Goal: Task Accomplishment & Management: Use online tool/utility

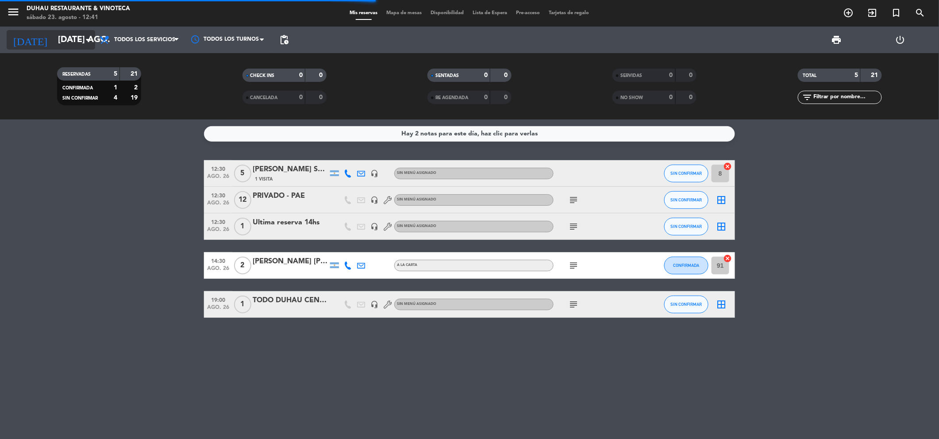
click at [58, 43] on input "[DATE] ago." at bounding box center [110, 40] width 112 height 19
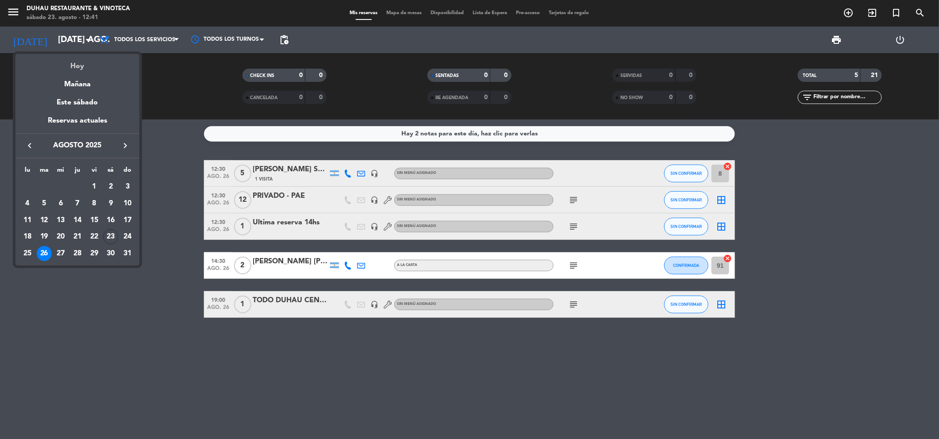
click at [62, 59] on div "Hoy" at bounding box center [77, 63] width 124 height 18
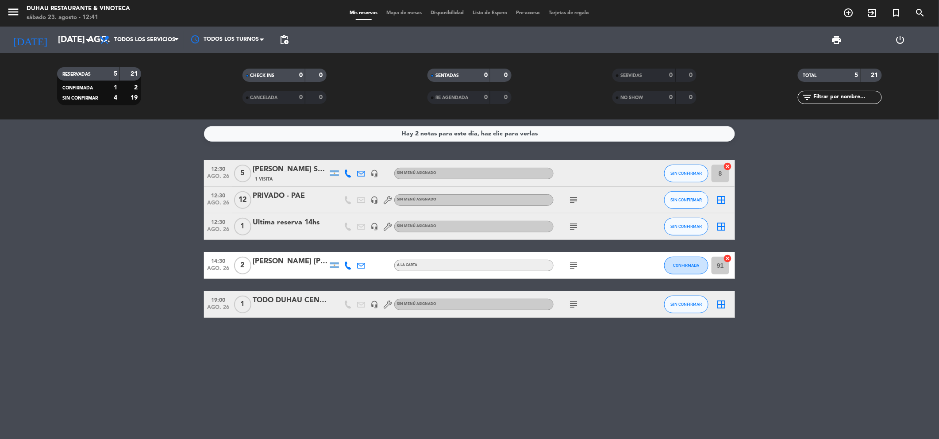
type input "sáb. 23 ago."
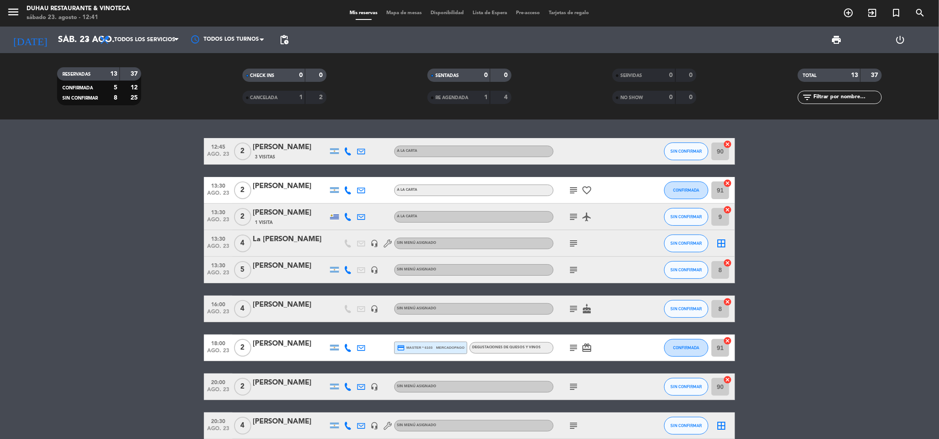
click at [576, 244] on icon "subject" at bounding box center [573, 243] width 11 height 11
click at [572, 271] on icon "subject" at bounding box center [573, 270] width 11 height 11
click at [850, 15] on icon "add_circle_outline" at bounding box center [848, 13] width 11 height 11
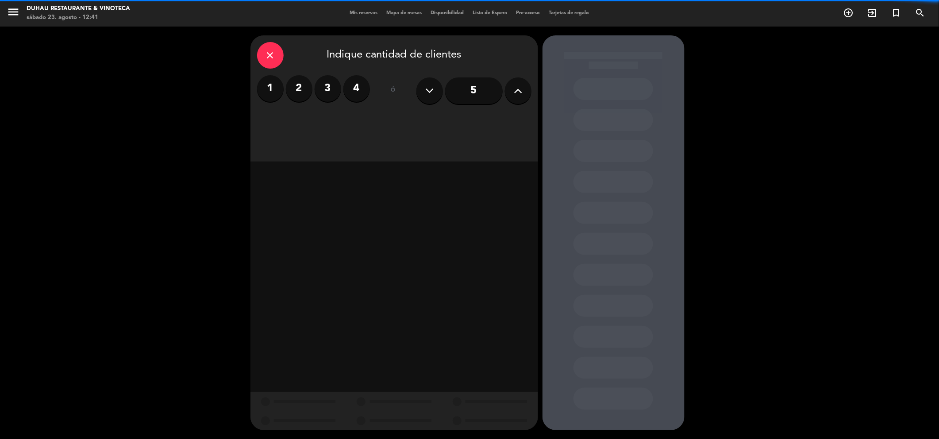
drag, startPoint x: 265, startPoint y: 58, endPoint x: 276, endPoint y: 58, distance: 11.1
click at [276, 58] on div "close" at bounding box center [270, 55] width 27 height 27
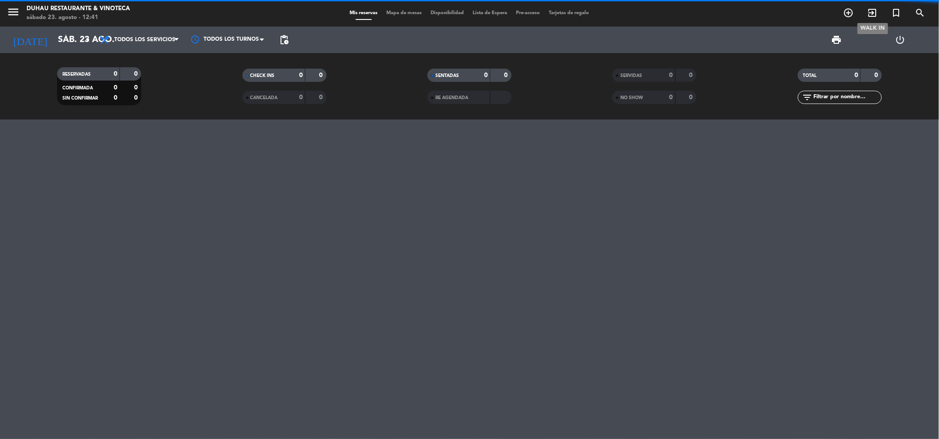
click at [871, 13] on icon "exit_to_app" at bounding box center [872, 13] width 11 height 11
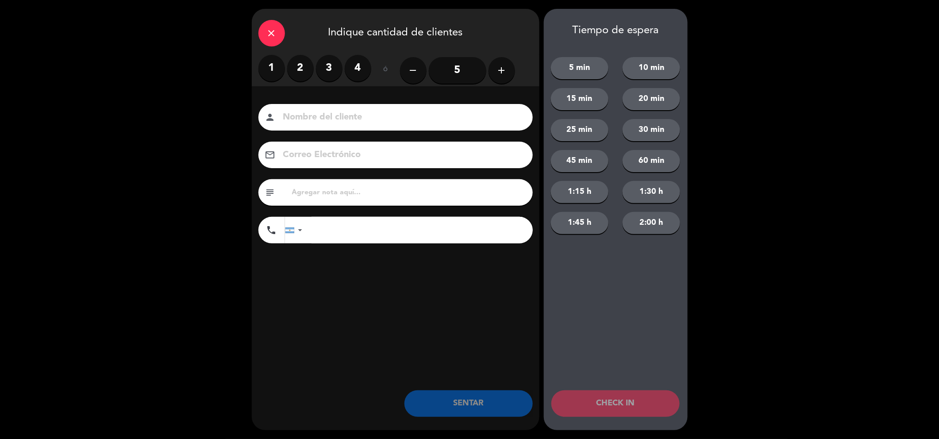
click at [499, 69] on icon "add" at bounding box center [501, 70] width 11 height 11
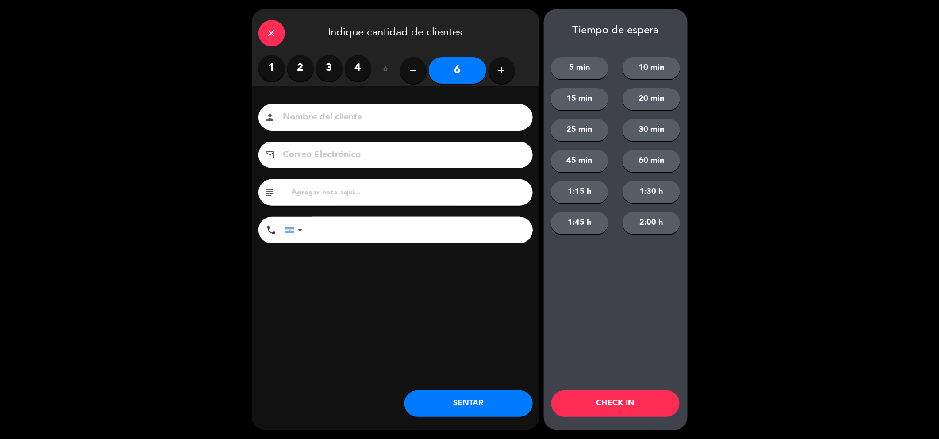
click at [489, 408] on button "SENTAR" at bounding box center [468, 403] width 128 height 27
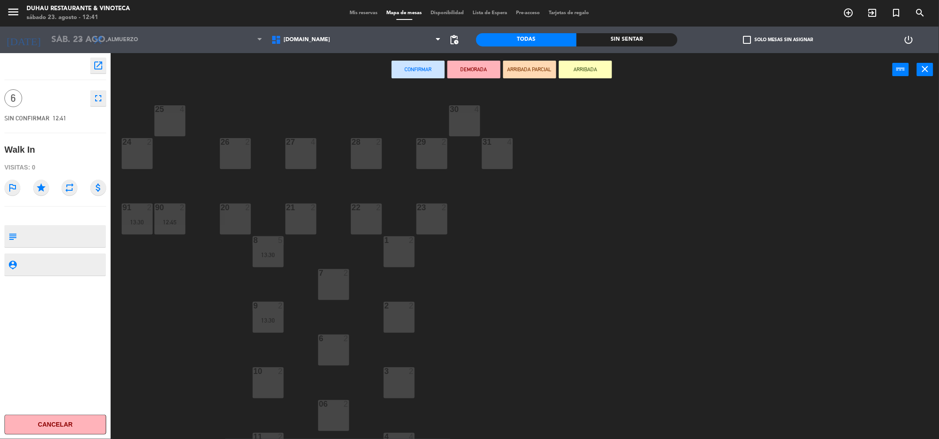
click at [424, 204] on div at bounding box center [431, 207] width 15 height 8
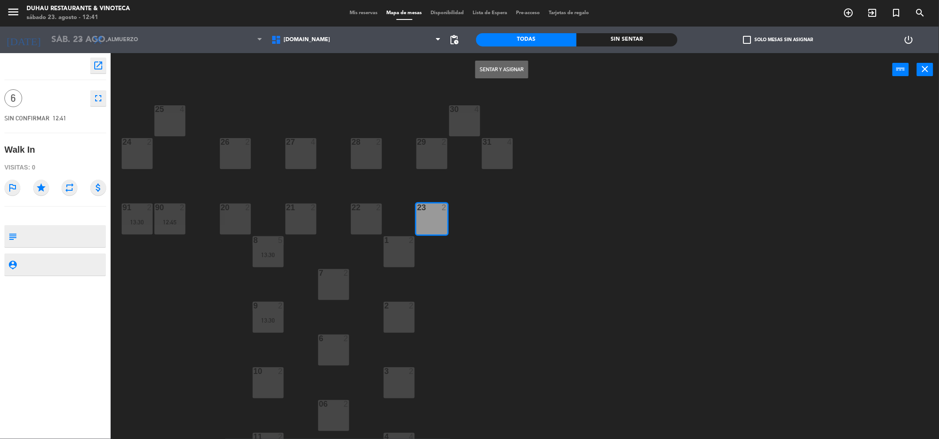
click at [498, 71] on button "Sentar y Asignar" at bounding box center [501, 70] width 53 height 18
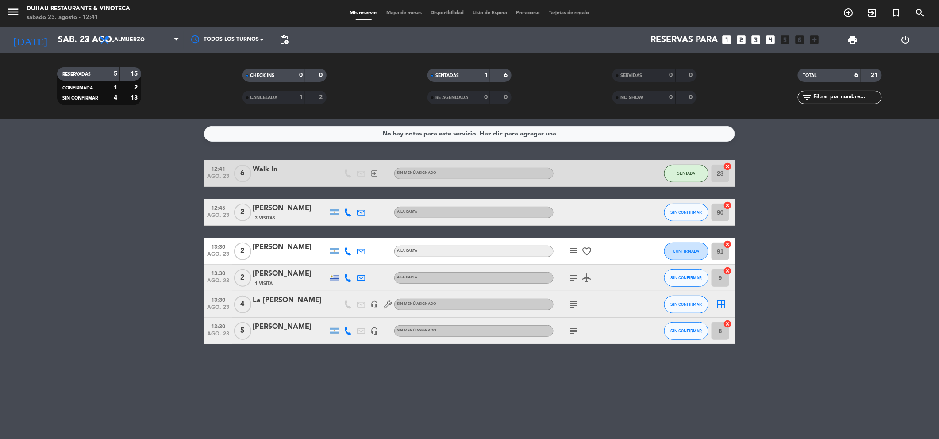
click at [349, 213] on icon at bounding box center [348, 212] width 8 height 8
click at [359, 213] on icon at bounding box center [361, 212] width 8 height 8
click at [180, 223] on bookings-row "12:41 ago. 23 6 Walk In exit_to_app Sin menú asignado SENTADA 23 cancel 12:45 a…" at bounding box center [469, 252] width 939 height 184
click at [263, 217] on span "3 Visitas" at bounding box center [265, 218] width 20 height 7
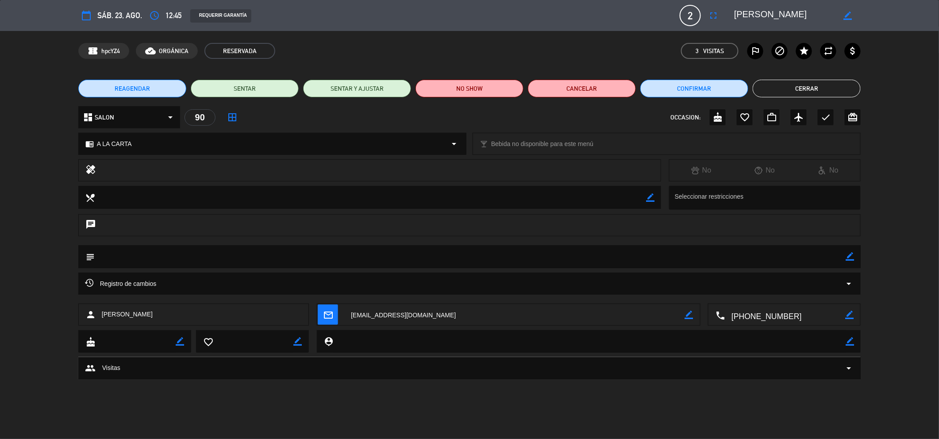
click at [794, 81] on button "Cerrar" at bounding box center [806, 89] width 108 height 18
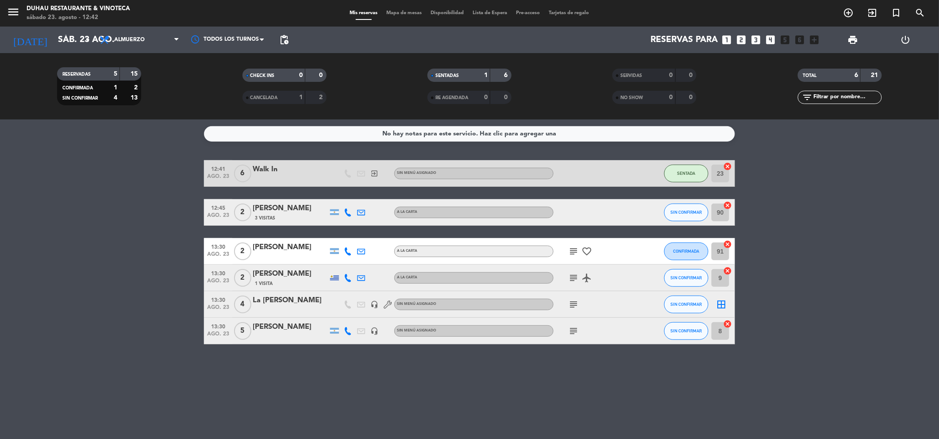
click at [569, 331] on icon "subject" at bounding box center [573, 331] width 11 height 11
click at [728, 206] on icon "cancel" at bounding box center [727, 205] width 9 height 9
click at [725, 246] on icon "cancel" at bounding box center [727, 244] width 9 height 9
drag, startPoint x: 728, startPoint y: 272, endPoint x: 732, endPoint y: 307, distance: 35.2
click at [728, 272] on icon "cancel" at bounding box center [727, 270] width 9 height 9
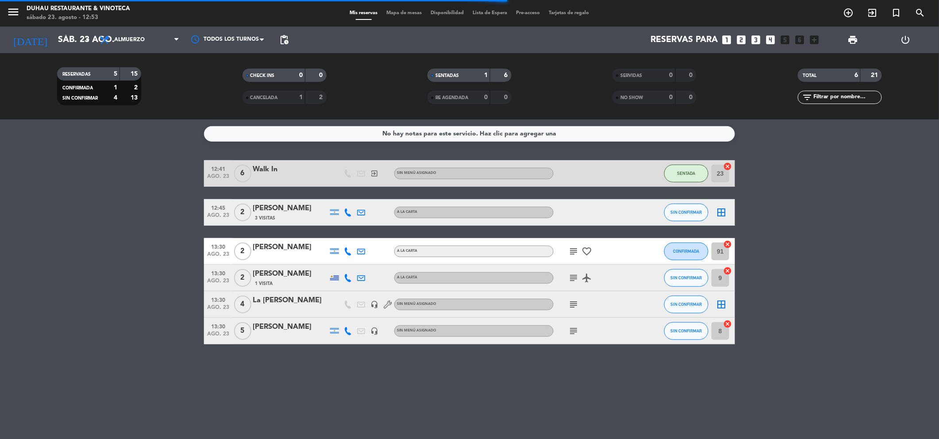
click at [726, 326] on icon "cancel" at bounding box center [727, 323] width 9 height 9
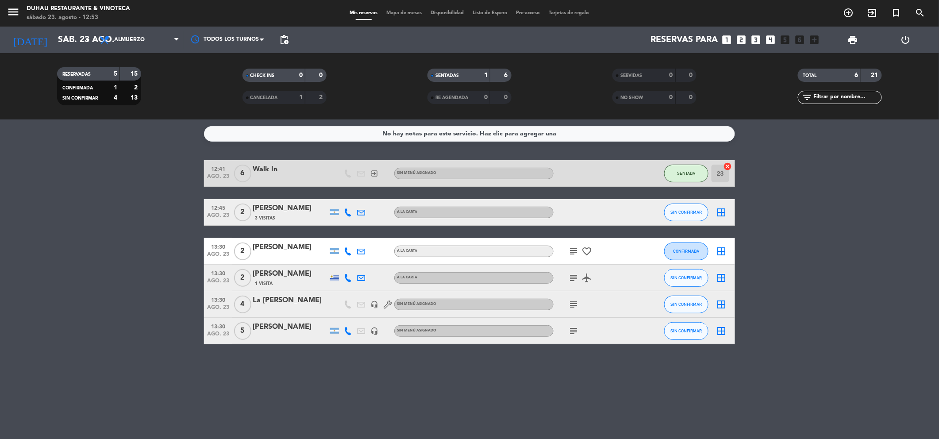
click at [784, 306] on bookings-row "12:41 ago. 23 6 Walk In exit_to_app Sin menú asignado SENTADA 23 cancel 12:45 a…" at bounding box center [469, 252] width 939 height 184
click at [869, 13] on icon "exit_to_app" at bounding box center [872, 13] width 11 height 11
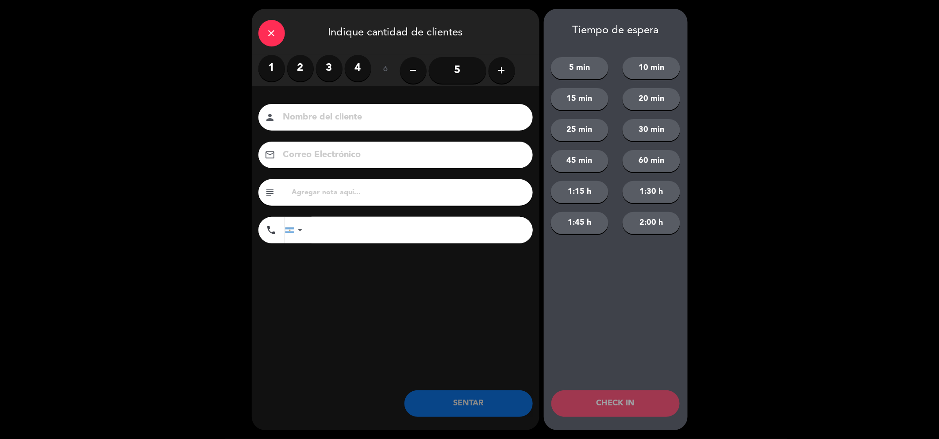
click at [272, 68] on label "1" at bounding box center [271, 68] width 27 height 27
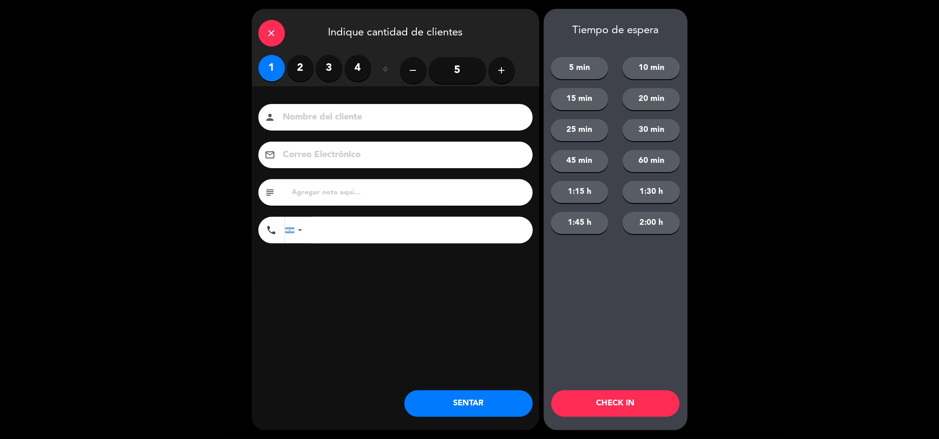
click at [469, 408] on button "SENTAR" at bounding box center [468, 403] width 128 height 27
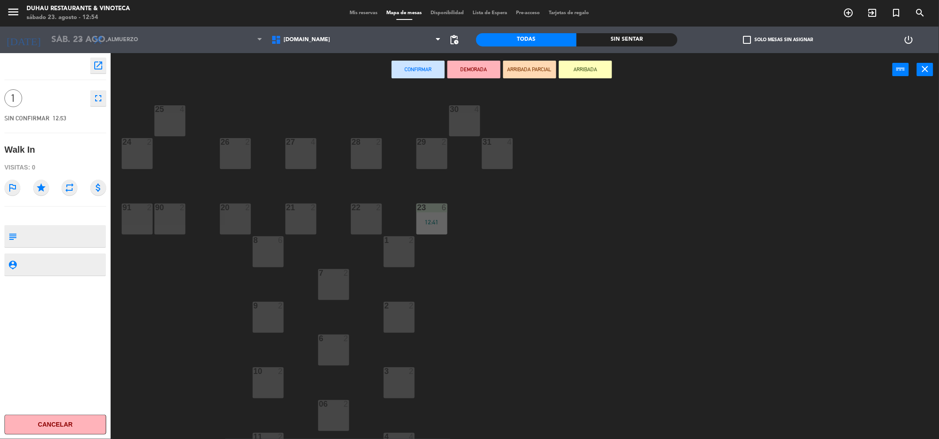
click at [418, 150] on div "29 2" at bounding box center [431, 153] width 31 height 31
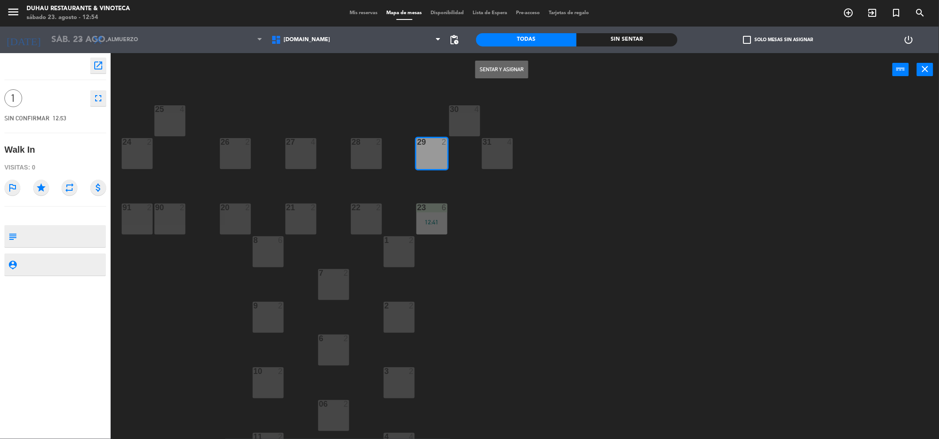
click at [417, 153] on div "29 2" at bounding box center [431, 153] width 31 height 31
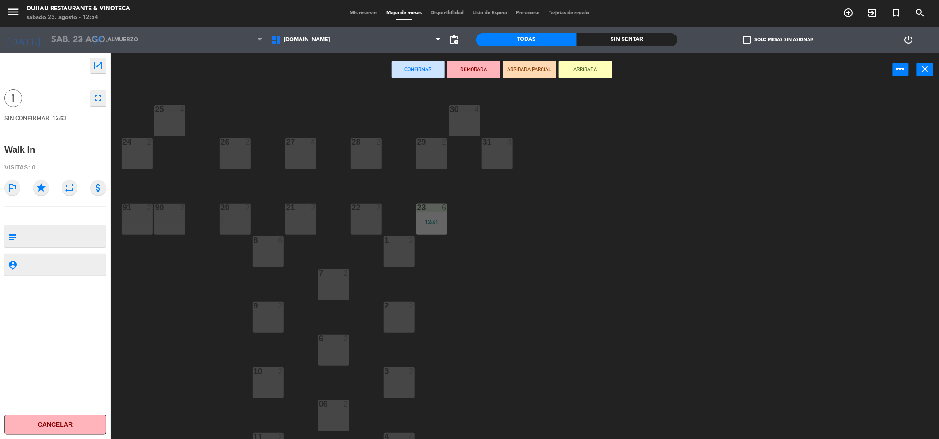
drag, startPoint x: 361, startPoint y: 155, endPoint x: 529, endPoint y: 137, distance: 169.0
click at [364, 155] on div "28 2" at bounding box center [366, 153] width 31 height 31
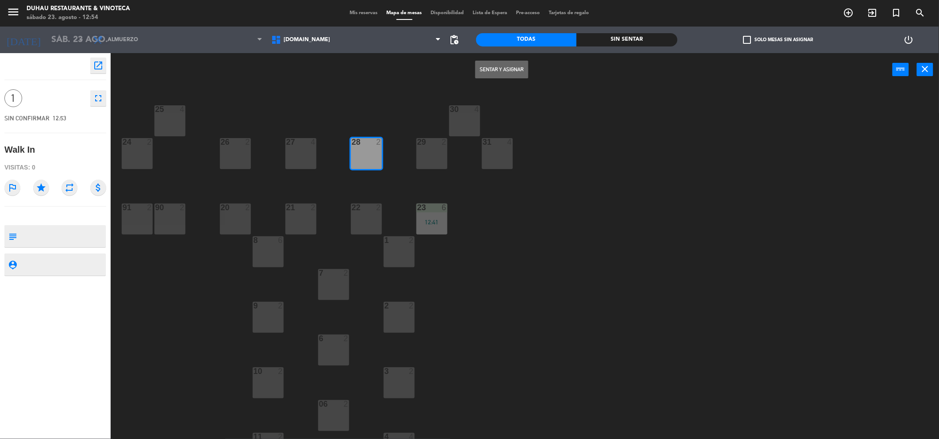
click at [502, 73] on button "Sentar y Asignar" at bounding box center [501, 70] width 53 height 18
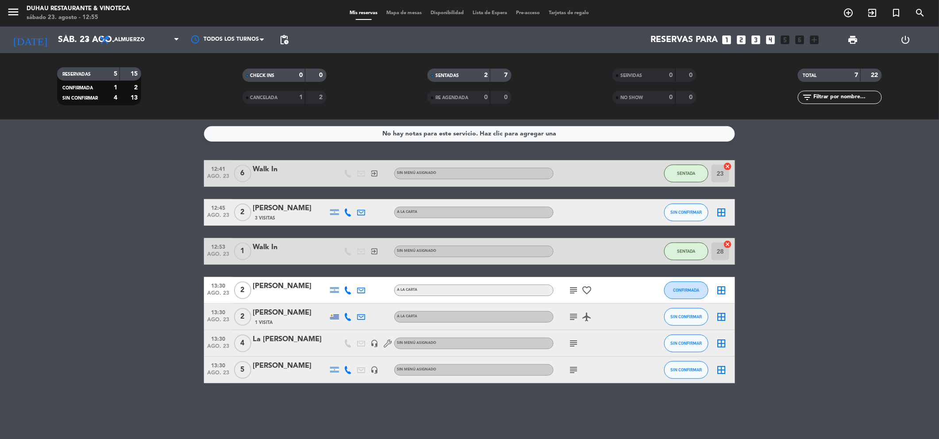
click at [719, 213] on icon "border_all" at bounding box center [721, 212] width 11 height 11
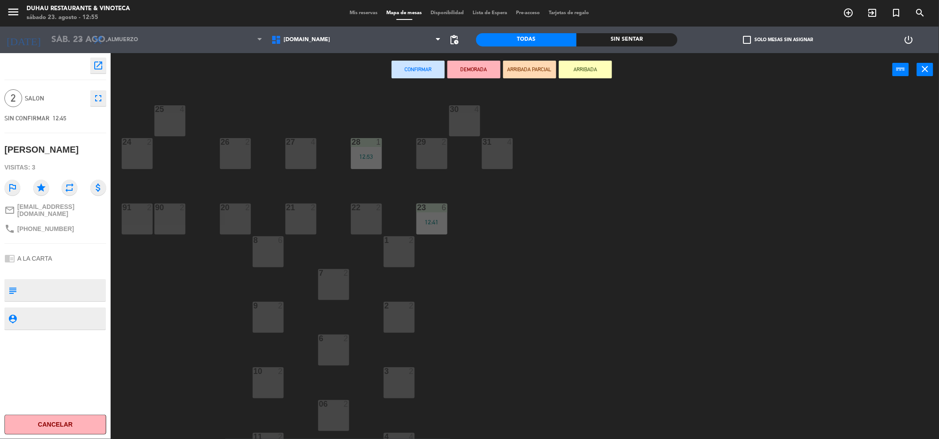
click at [400, 305] on div at bounding box center [398, 306] width 15 height 8
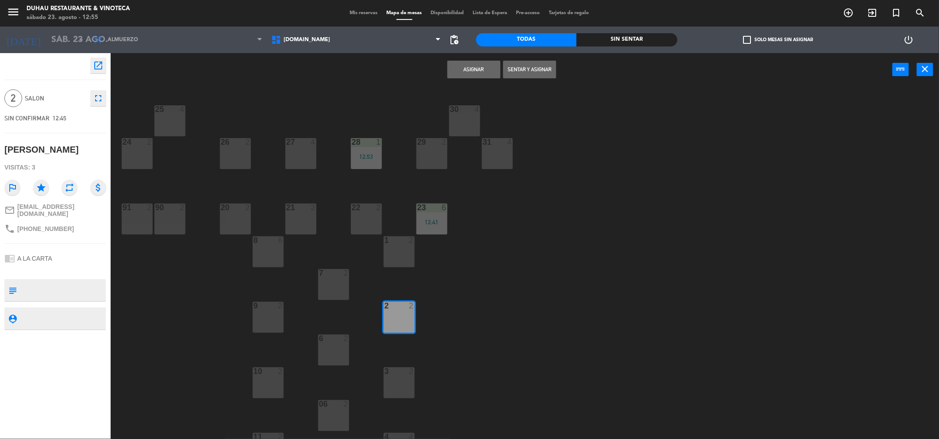
click at [531, 74] on button "Sentar y Asignar" at bounding box center [529, 70] width 53 height 18
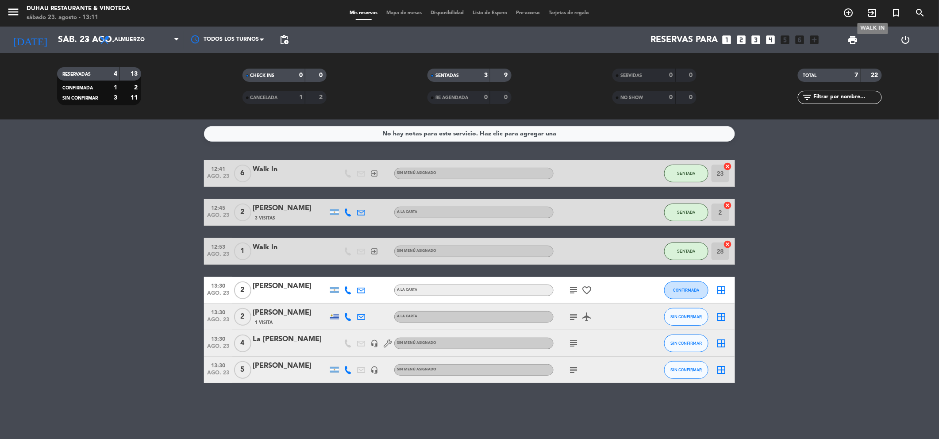
click at [868, 15] on icon "exit_to_app" at bounding box center [872, 13] width 11 height 11
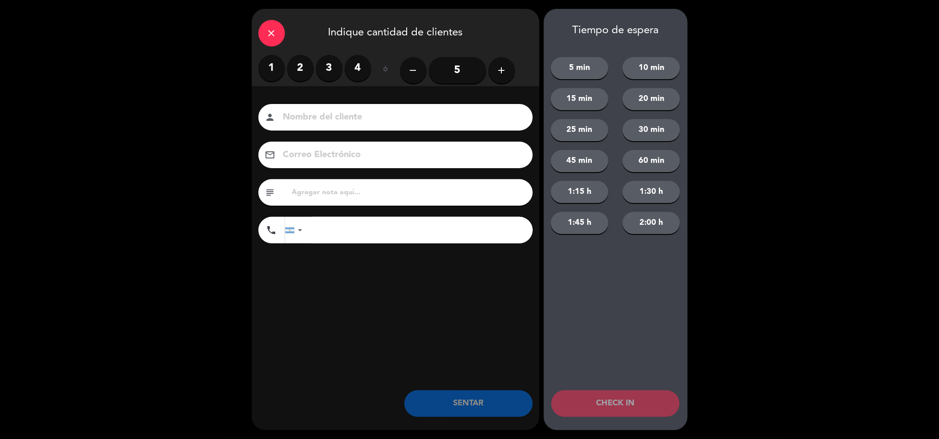
click at [328, 65] on label "3" at bounding box center [329, 68] width 27 height 27
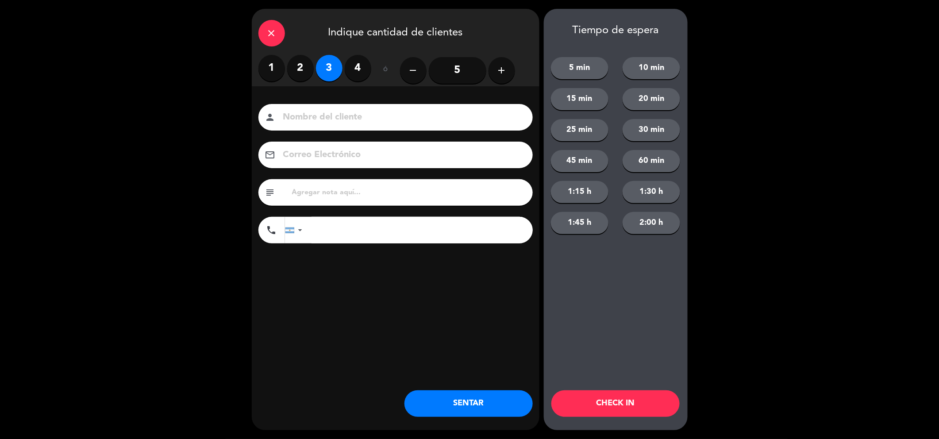
drag, startPoint x: 469, startPoint y: 399, endPoint x: 519, endPoint y: 342, distance: 76.1
click at [470, 399] on button "SENTAR" at bounding box center [468, 403] width 128 height 27
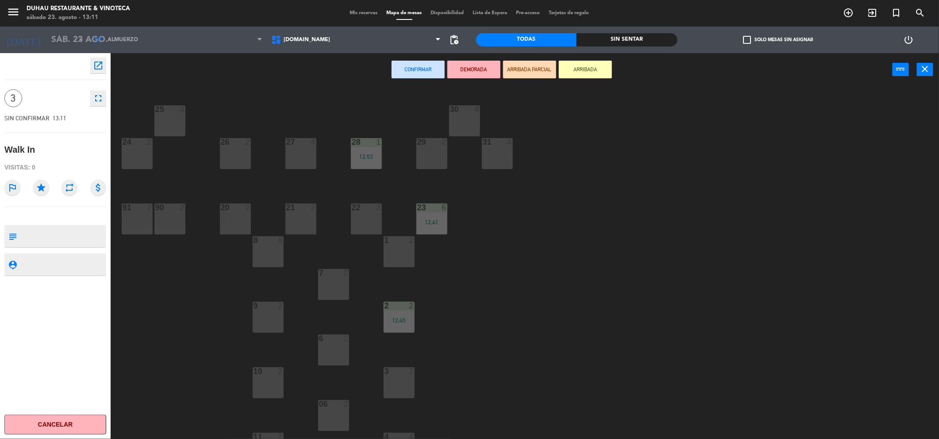
click at [441, 147] on div "29 2" at bounding box center [431, 153] width 31 height 31
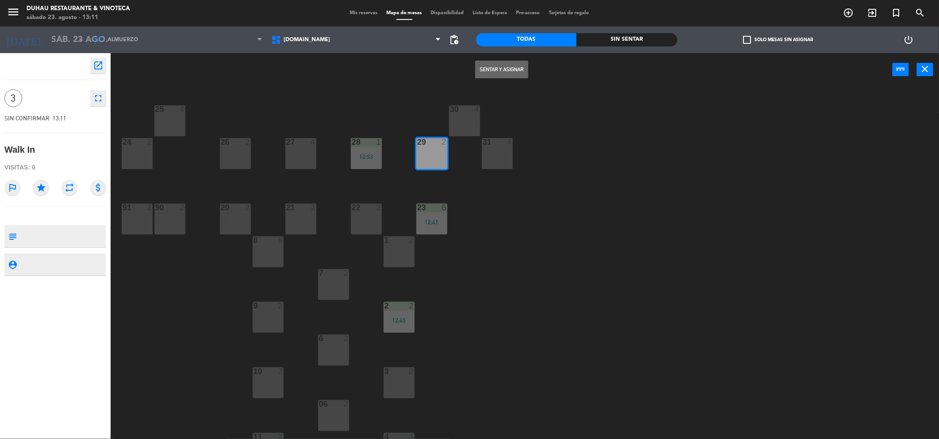
click at [506, 67] on button "Sentar y Asignar" at bounding box center [501, 70] width 53 height 18
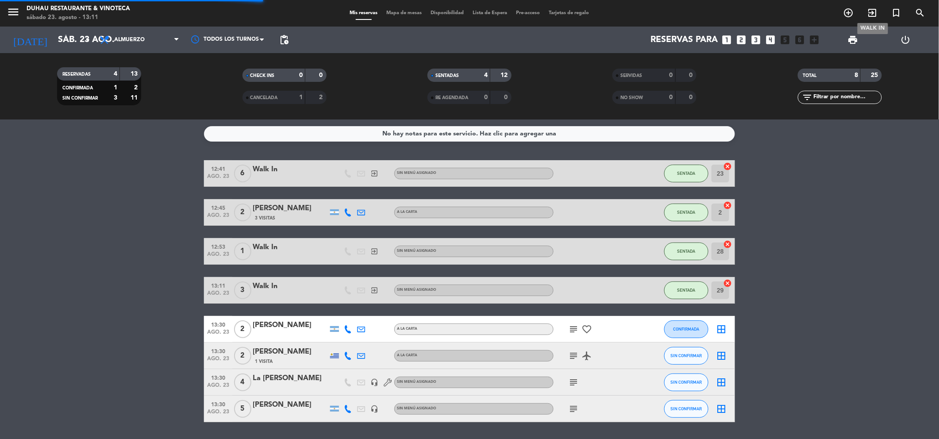
click at [872, 17] on icon "exit_to_app" at bounding box center [872, 13] width 11 height 11
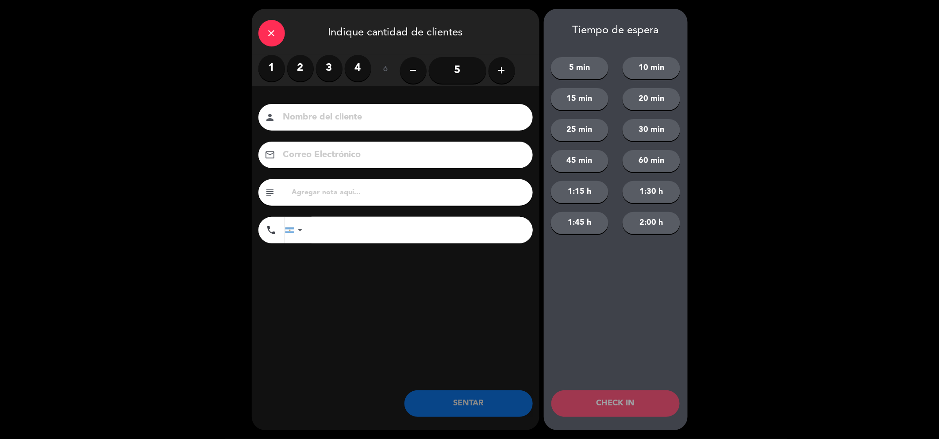
click at [294, 69] on label "2" at bounding box center [300, 68] width 27 height 27
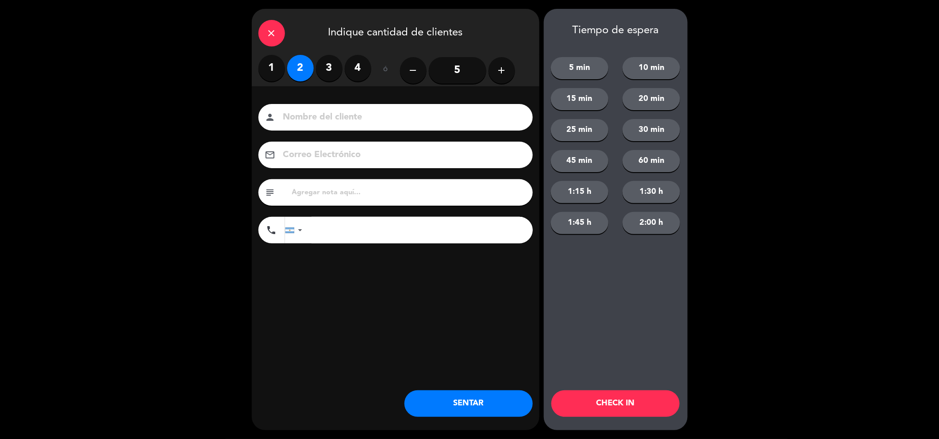
click at [460, 402] on button "SENTAR" at bounding box center [468, 403] width 128 height 27
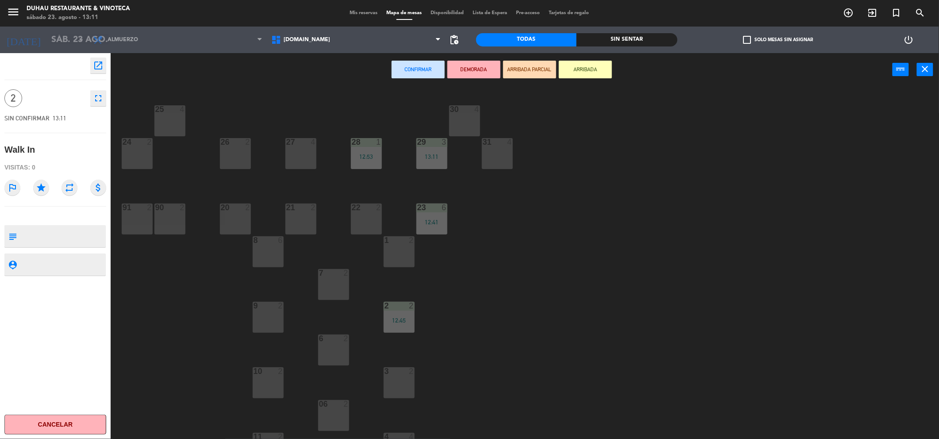
click at [170, 103] on div "25 4 30 4 24 2 26 2 27 4 28 1 12:53 29 3 13:11 31 4 23 6 12:41 22 2 21 2 20 2 9…" at bounding box center [529, 265] width 819 height 353
click at [170, 108] on div at bounding box center [169, 109] width 15 height 8
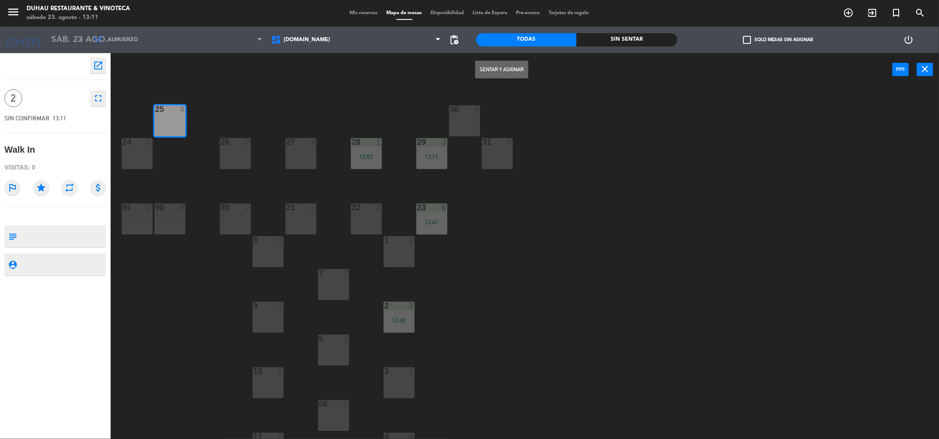
click at [510, 69] on button "Sentar y Asignar" at bounding box center [501, 70] width 53 height 18
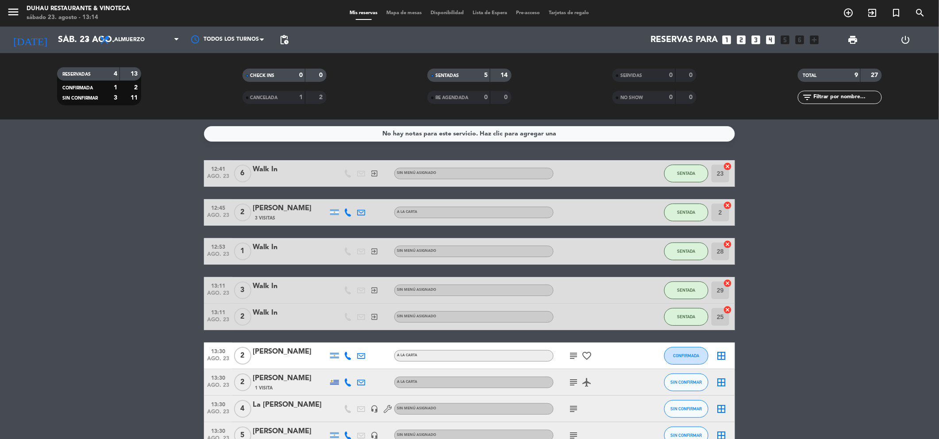
click at [144, 216] on bookings-row "12:41 ago. 23 6 Walk In exit_to_app Sin menú asignado SENTADA 23 cancel 12:45 a…" at bounding box center [469, 304] width 939 height 288
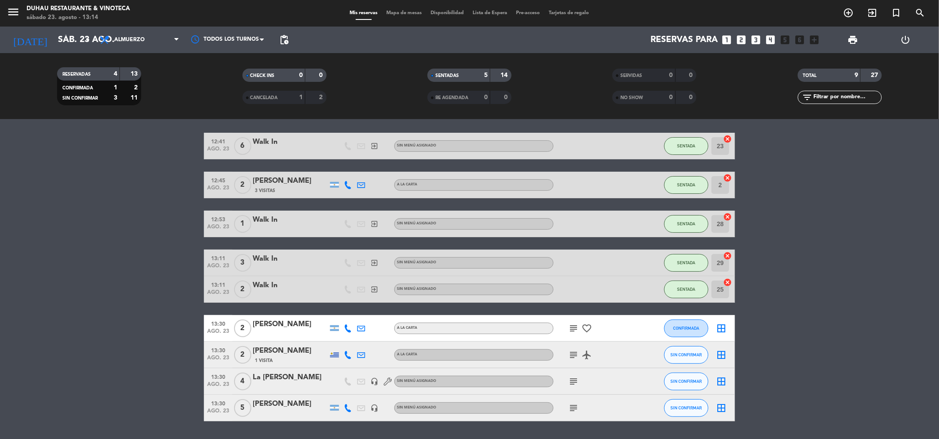
scroll to position [54, 0]
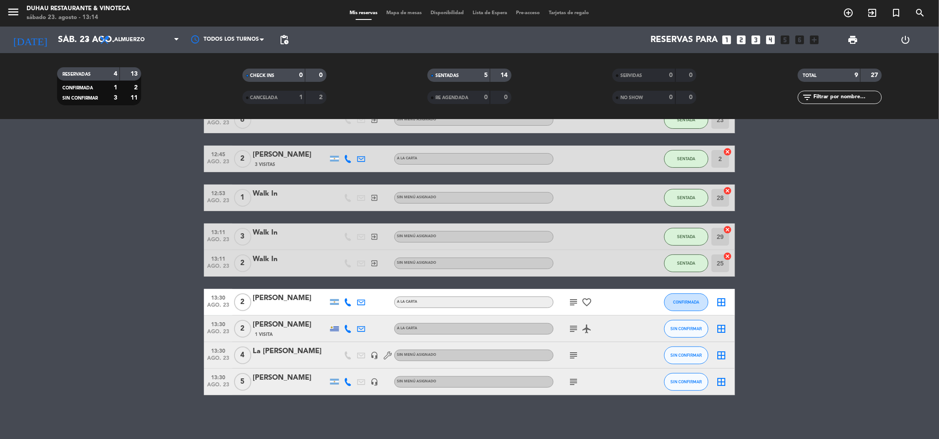
click at [96, 292] on bookings-row "12:41 ago. 23 6 Walk In exit_to_app Sin menú asignado SENTADA 23 cancel 12:45 a…" at bounding box center [469, 251] width 939 height 288
click at [836, 323] on bookings-row "12:41 ago. 23 6 Walk In exit_to_app Sin menú asignado SENTADA 23 cancel 12:45 a…" at bounding box center [469, 251] width 939 height 288
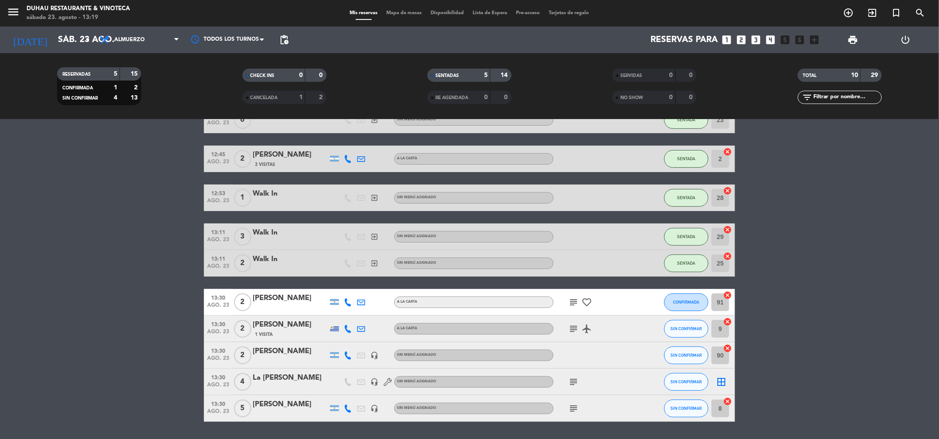
drag, startPoint x: 36, startPoint y: 252, endPoint x: 166, endPoint y: 304, distance: 140.3
click at [41, 252] on bookings-row "12:41 ago. 23 6 Walk In exit_to_app Sin menú asignado SENTADA 23 cancel 12:45 a…" at bounding box center [469, 264] width 939 height 315
click at [572, 326] on icon "subject" at bounding box center [573, 328] width 11 height 11
click at [570, 387] on div "subject" at bounding box center [593, 381] width 80 height 26
click at [569, 404] on icon "subject" at bounding box center [573, 408] width 11 height 11
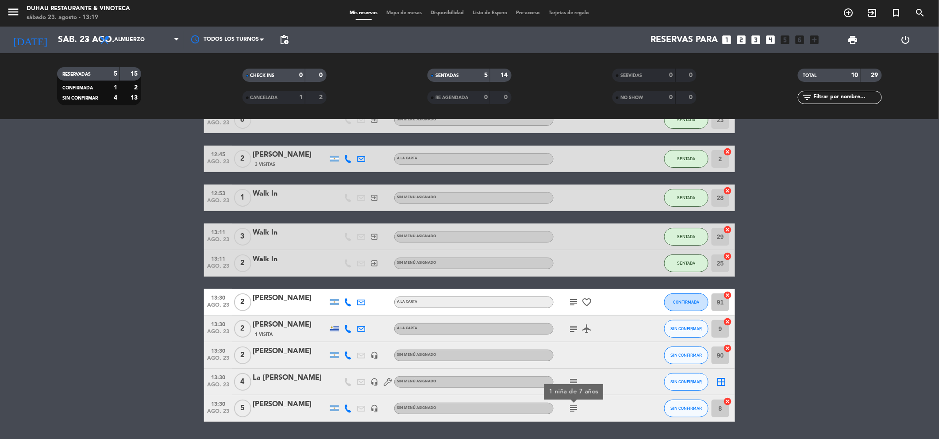
click at [577, 300] on icon "subject" at bounding box center [573, 302] width 11 height 11
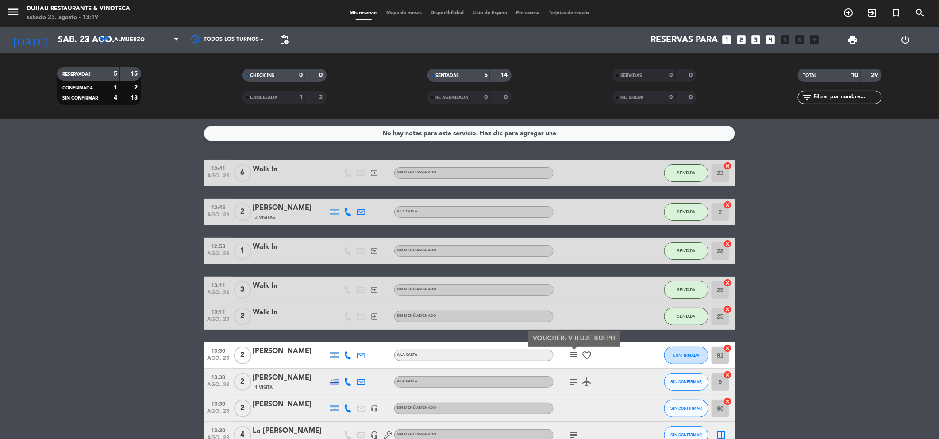
scroll to position [0, 0]
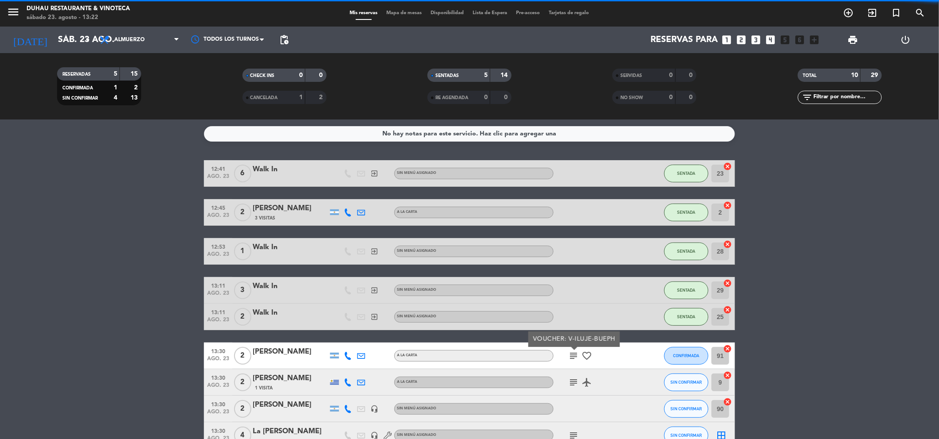
click at [45, 308] on bookings-row "12:41 ago. 23 6 Walk In exit_to_app Sin menú asignado SENTADA 23 cancel 12:45 a…" at bounding box center [469, 317] width 939 height 315
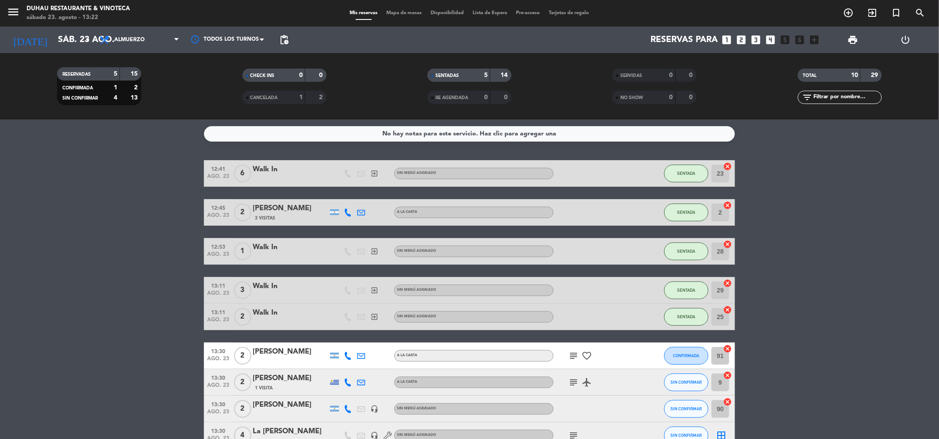
click at [570, 358] on icon "subject" at bounding box center [573, 355] width 11 height 11
drag, startPoint x: 565, startPoint y: 336, endPoint x: 616, endPoint y: 338, distance: 50.9
click at [616, 338] on div "VOUCHER: V-ILUJE-BUEPH" at bounding box center [574, 338] width 92 height 15
click at [569, 357] on icon "subject" at bounding box center [573, 355] width 11 height 11
drag, startPoint x: 567, startPoint y: 338, endPoint x: 613, endPoint y: 342, distance: 46.6
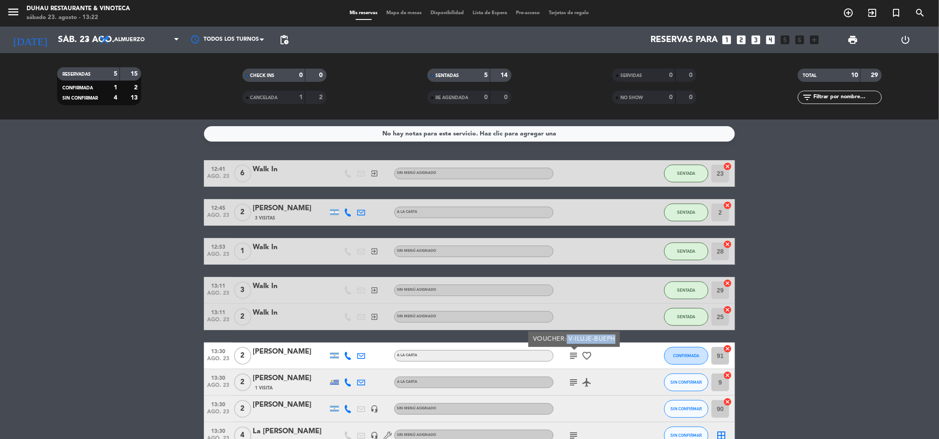
click at [613, 342] on div "VOUCHER: V-ILUJE-BUEPH" at bounding box center [574, 338] width 82 height 9
copy div "V-ILUJE-BUEPH"
click at [149, 220] on bookings-row "12:41 ago. 23 6 Walk In exit_to_app Sin menú asignado SENTADA 23 cancel 12:45 a…" at bounding box center [469, 317] width 939 height 315
click at [725, 344] on icon "cancel" at bounding box center [727, 348] width 9 height 9
click at [727, 376] on icon "cancel" at bounding box center [727, 375] width 9 height 9
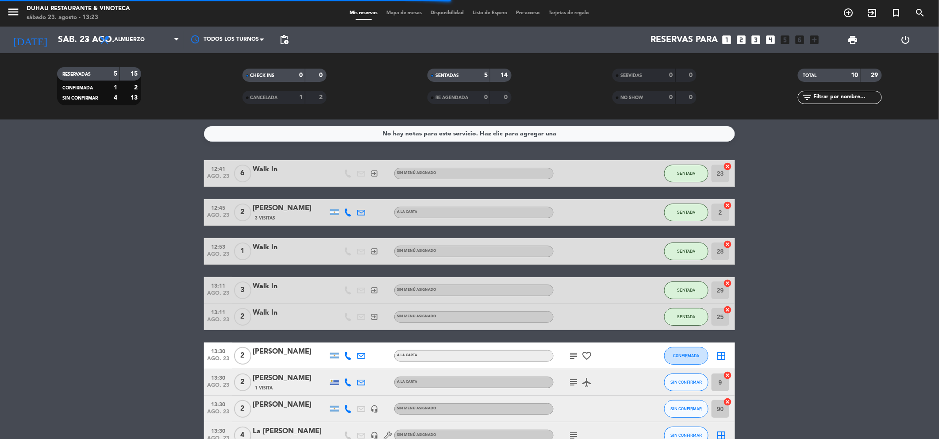
click at [726, 404] on icon "cancel" at bounding box center [727, 401] width 9 height 9
click at [723, 383] on icon "border_all" at bounding box center [721, 382] width 11 height 11
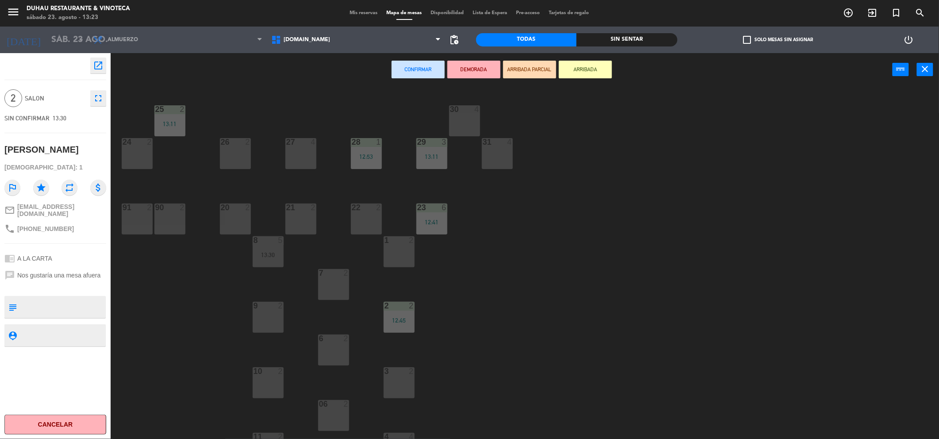
click at [308, 157] on div "27 4" at bounding box center [300, 153] width 31 height 31
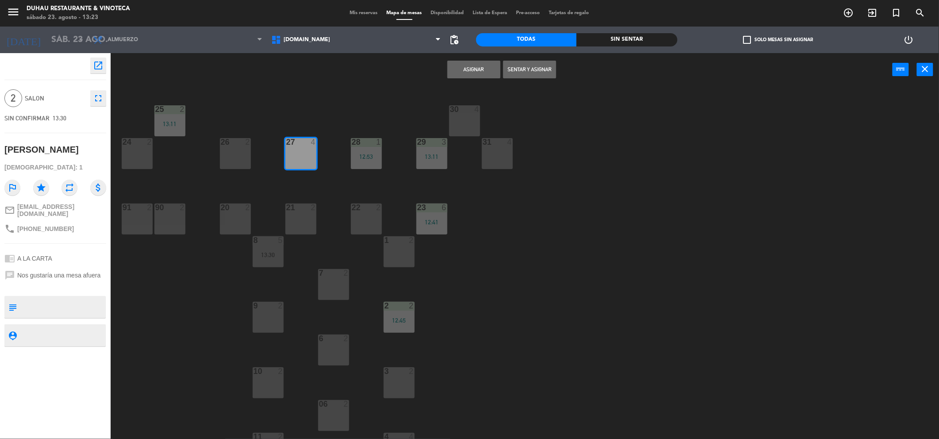
click at [521, 68] on button "Sentar y Asignar" at bounding box center [529, 70] width 53 height 18
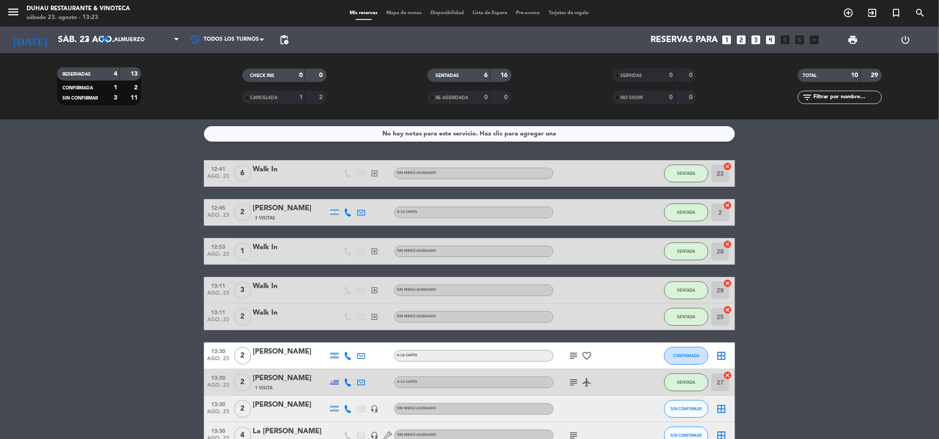
click at [403, 12] on span "Mapa de mesas" at bounding box center [404, 13] width 44 height 5
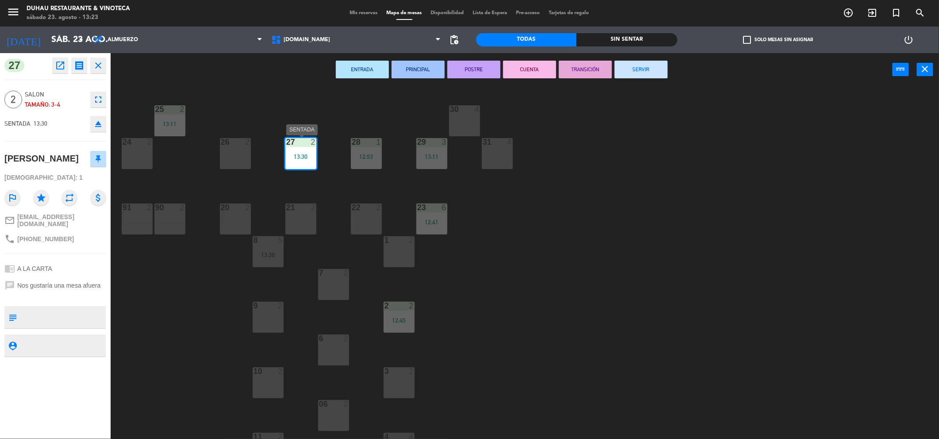
click at [304, 158] on div "13:30" at bounding box center [300, 156] width 31 height 6
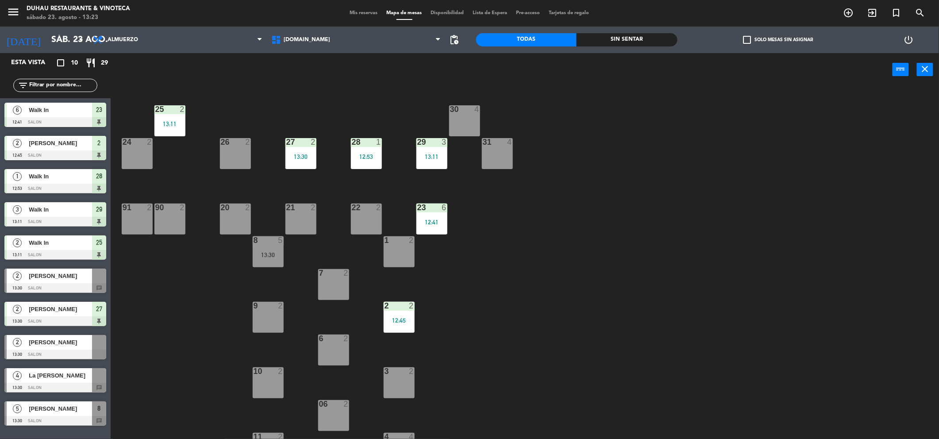
drag, startPoint x: 241, startPoint y: 153, endPoint x: 267, endPoint y: 153, distance: 26.5
click at [244, 153] on div "26 2" at bounding box center [235, 153] width 31 height 31
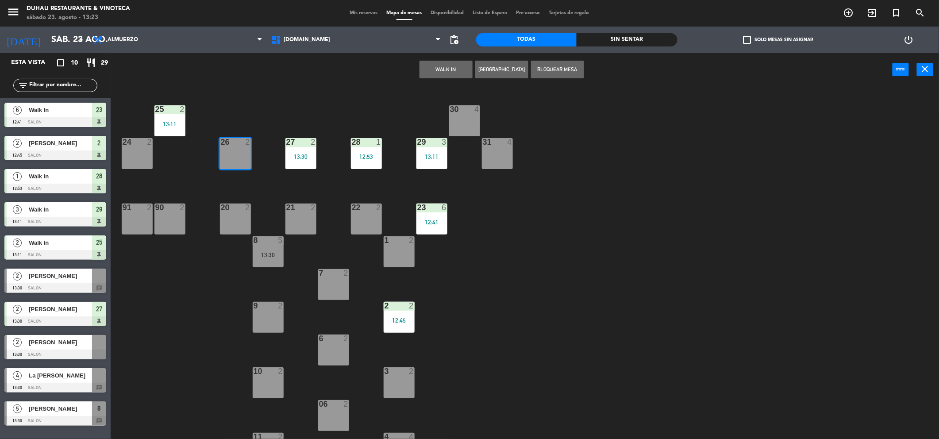
click at [451, 71] on button "WALK IN" at bounding box center [445, 70] width 53 height 18
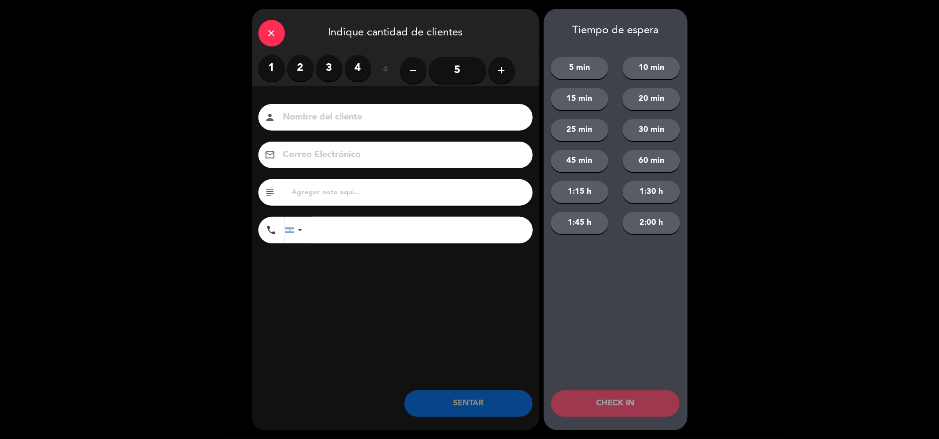
click at [333, 68] on label "3" at bounding box center [329, 68] width 27 height 27
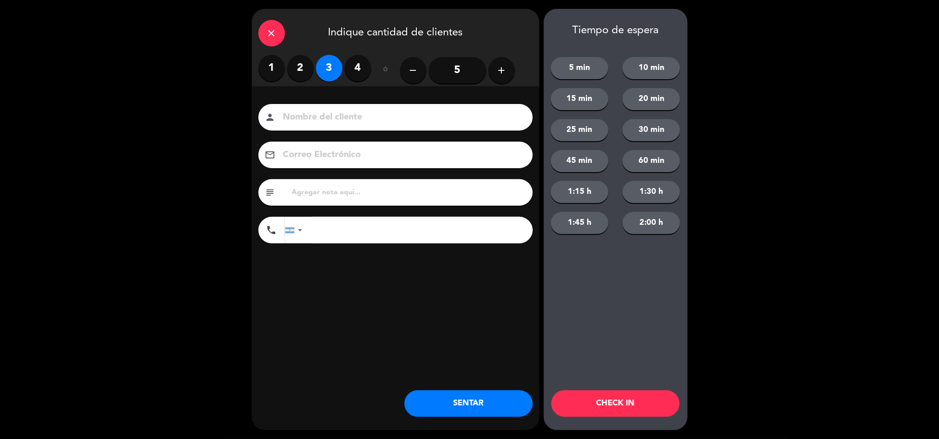
click at [449, 397] on button "SENTAR" at bounding box center [468, 403] width 128 height 27
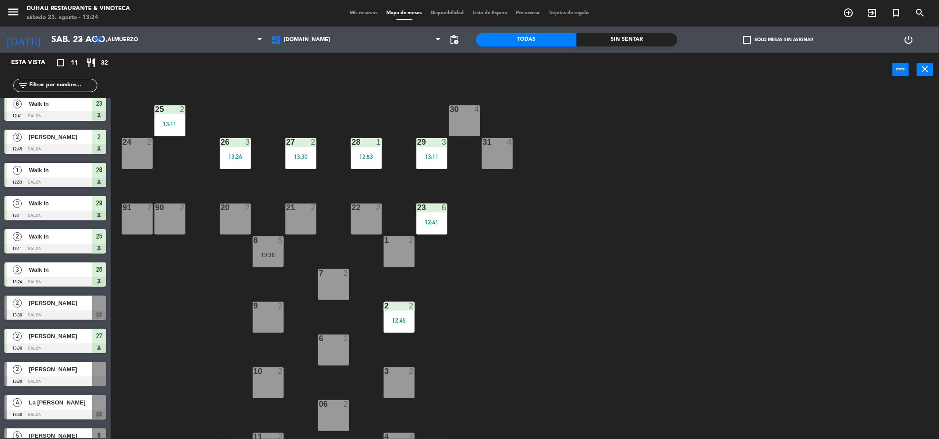
scroll to position [25, 0]
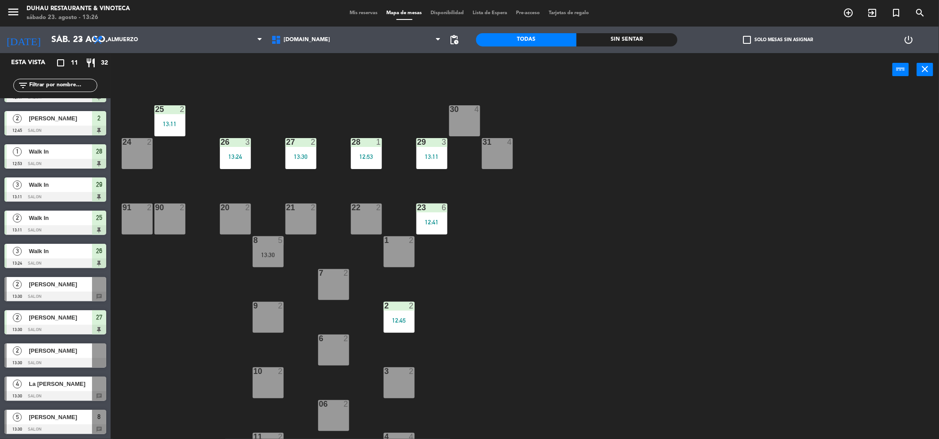
click at [71, 355] on span "[PERSON_NAME]" at bounding box center [60, 350] width 63 height 9
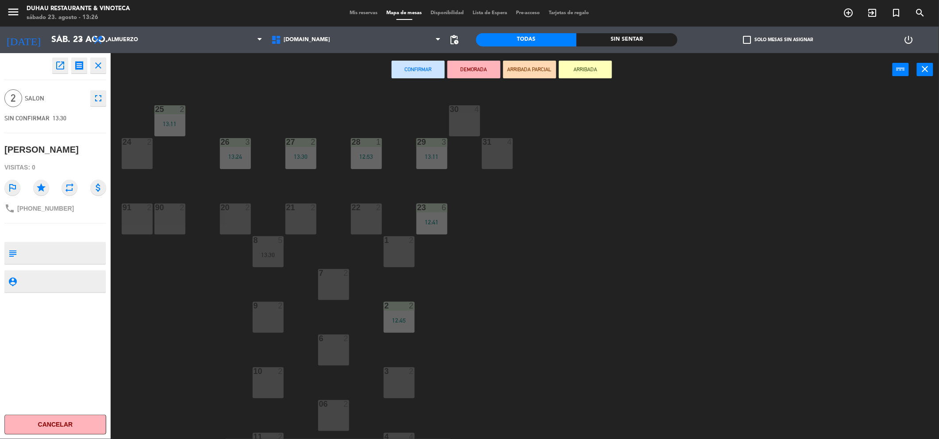
click at [292, 221] on div "21 2" at bounding box center [300, 218] width 31 height 31
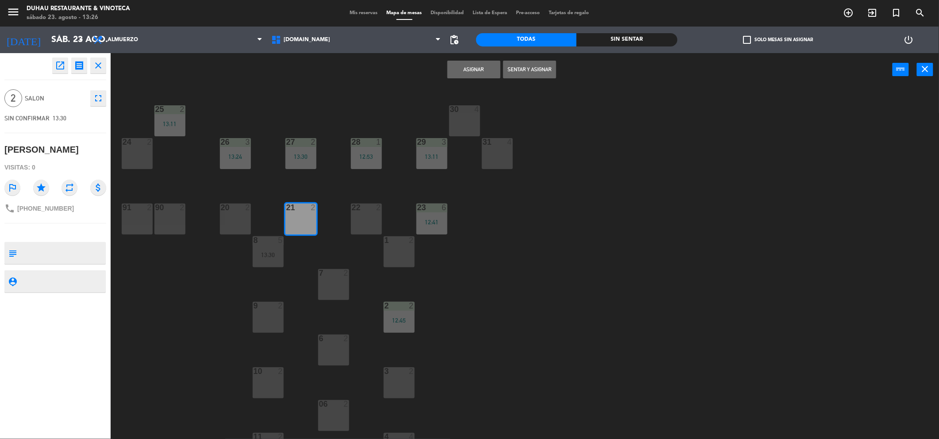
click at [524, 73] on button "Sentar y Asignar" at bounding box center [529, 70] width 53 height 18
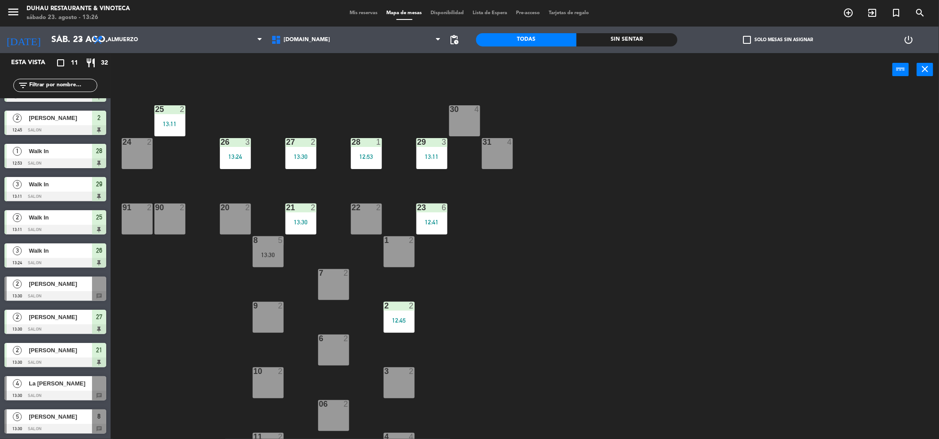
scroll to position [54, 0]
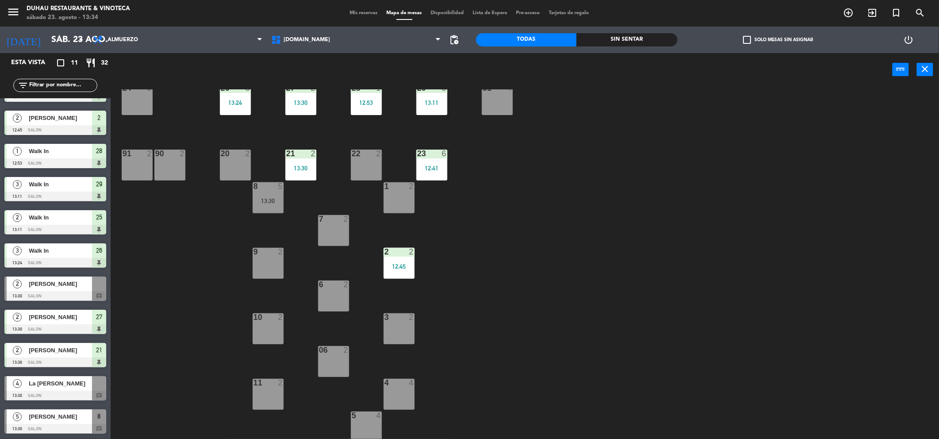
click at [353, 8] on div "menu Duhau Restaurante & Vinoteca sábado 23. agosto - 13:34 Mis reservas Mapa d…" at bounding box center [469, 13] width 939 height 27
click at [355, 12] on span "Mis reservas" at bounding box center [363, 13] width 37 height 5
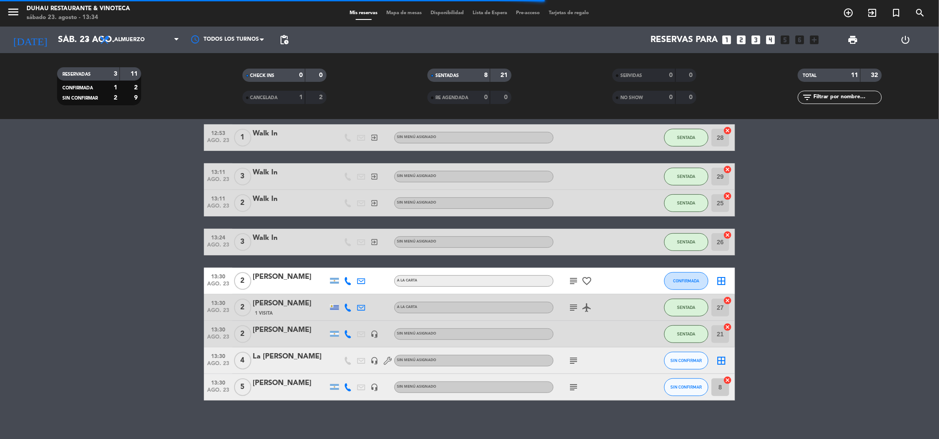
scroll to position [119, 0]
